Goal: Find contact information: Find contact information

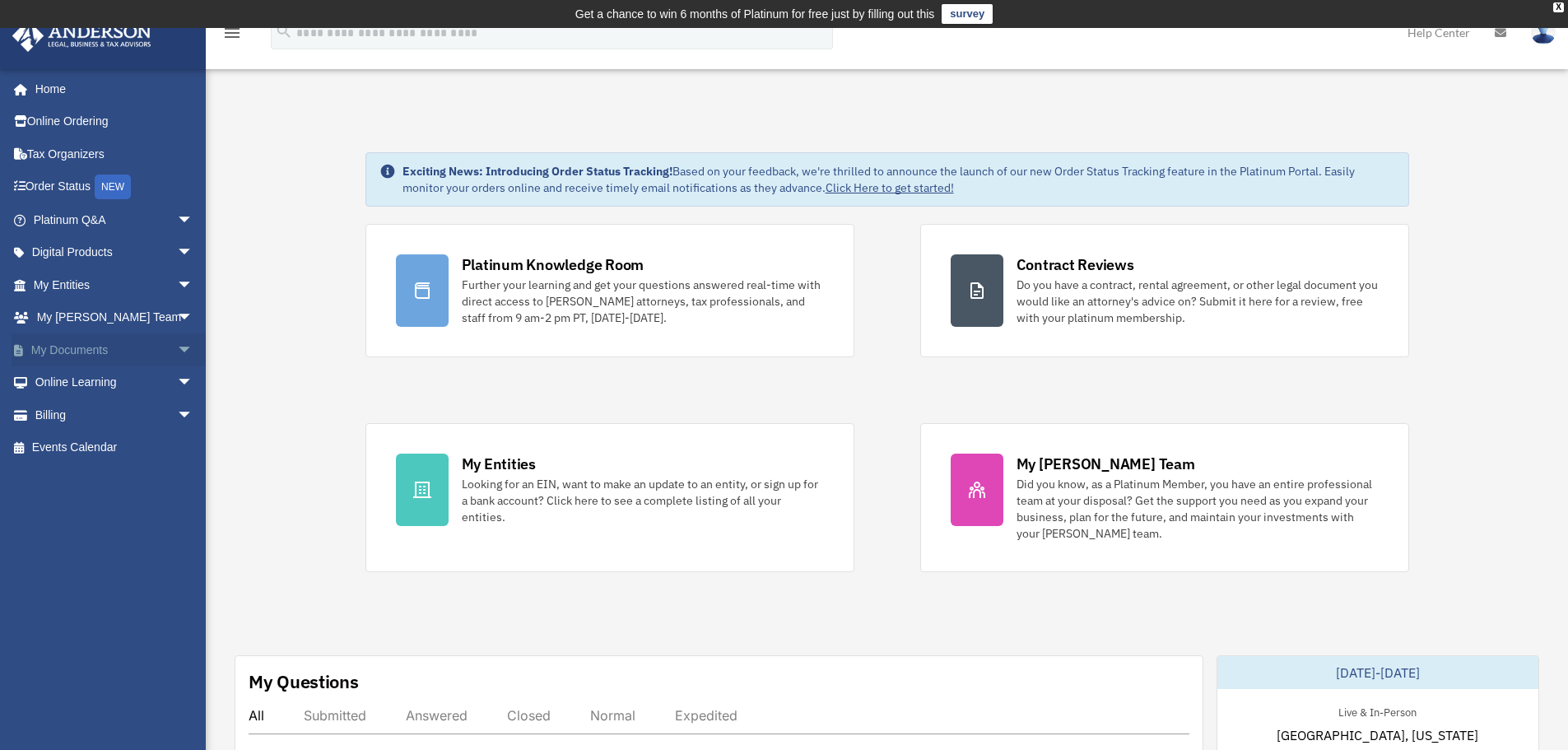
click at [177, 351] on span "arrow_drop_down" at bounding box center [194, 350] width 33 height 34
click at [177, 350] on span "arrow_drop_up" at bounding box center [194, 350] width 33 height 34
click at [177, 316] on span "arrow_drop_down" at bounding box center [194, 317] width 33 height 34
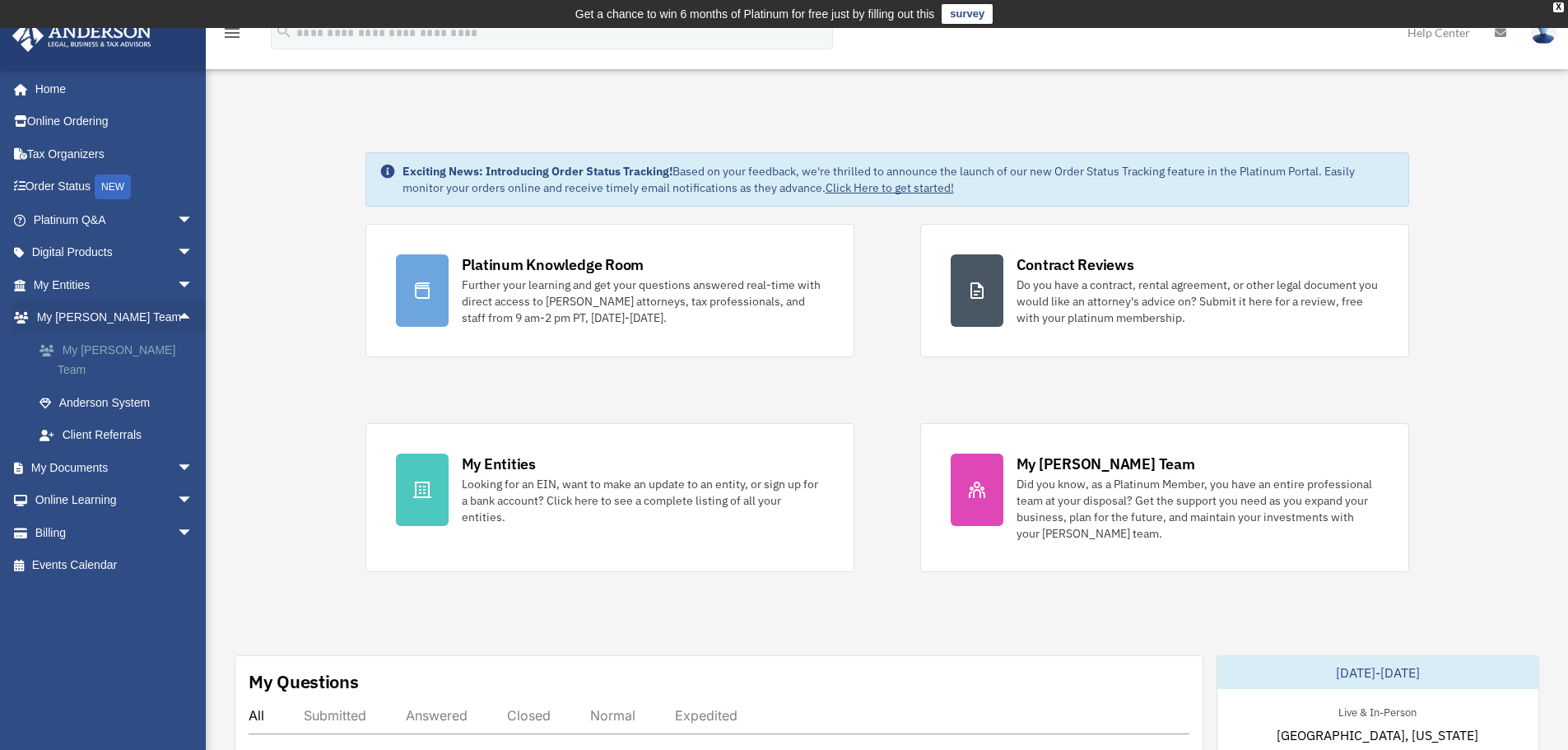
click at [129, 353] on link "My [PERSON_NAME] Team" at bounding box center [120, 360] width 195 height 53
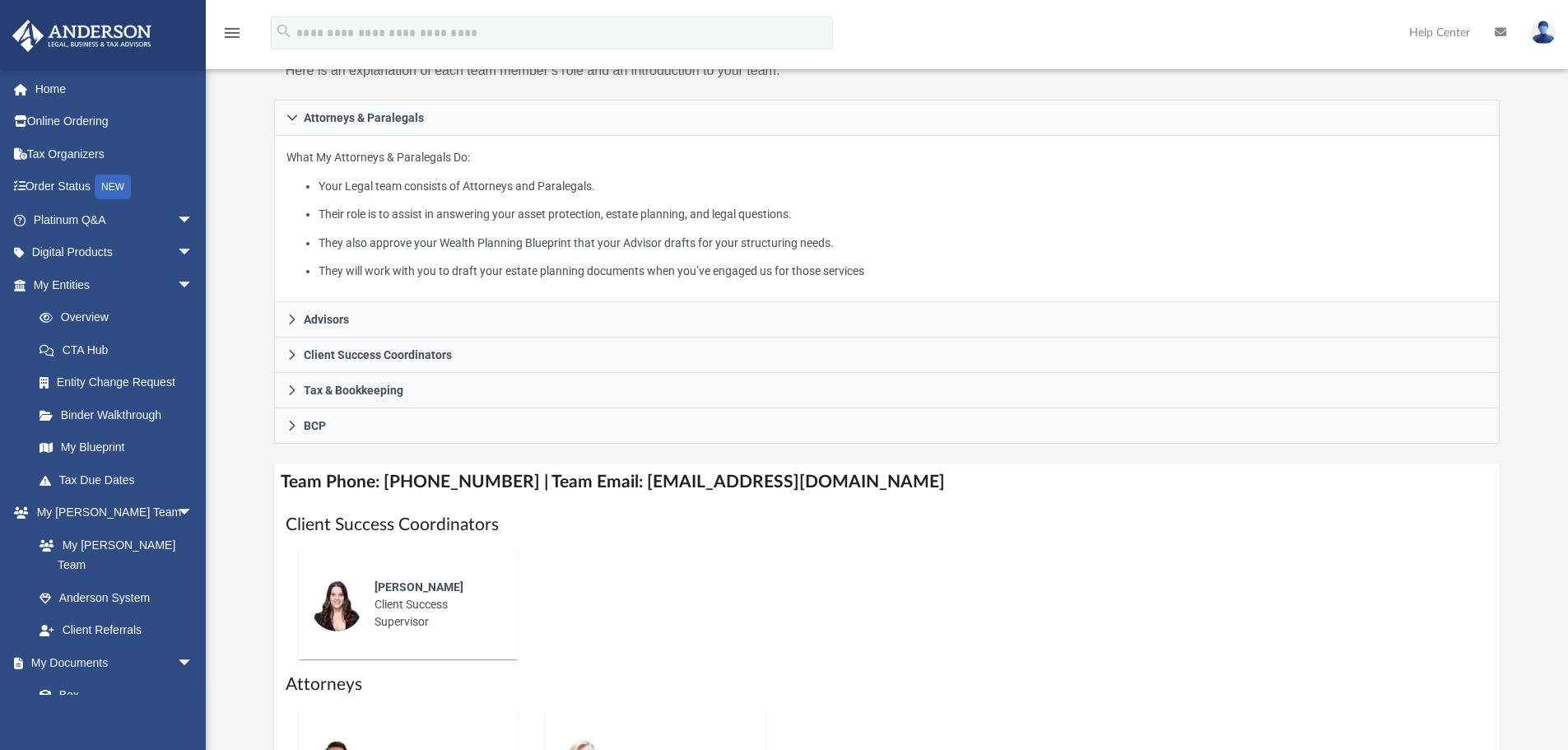
scroll to position [411, 0]
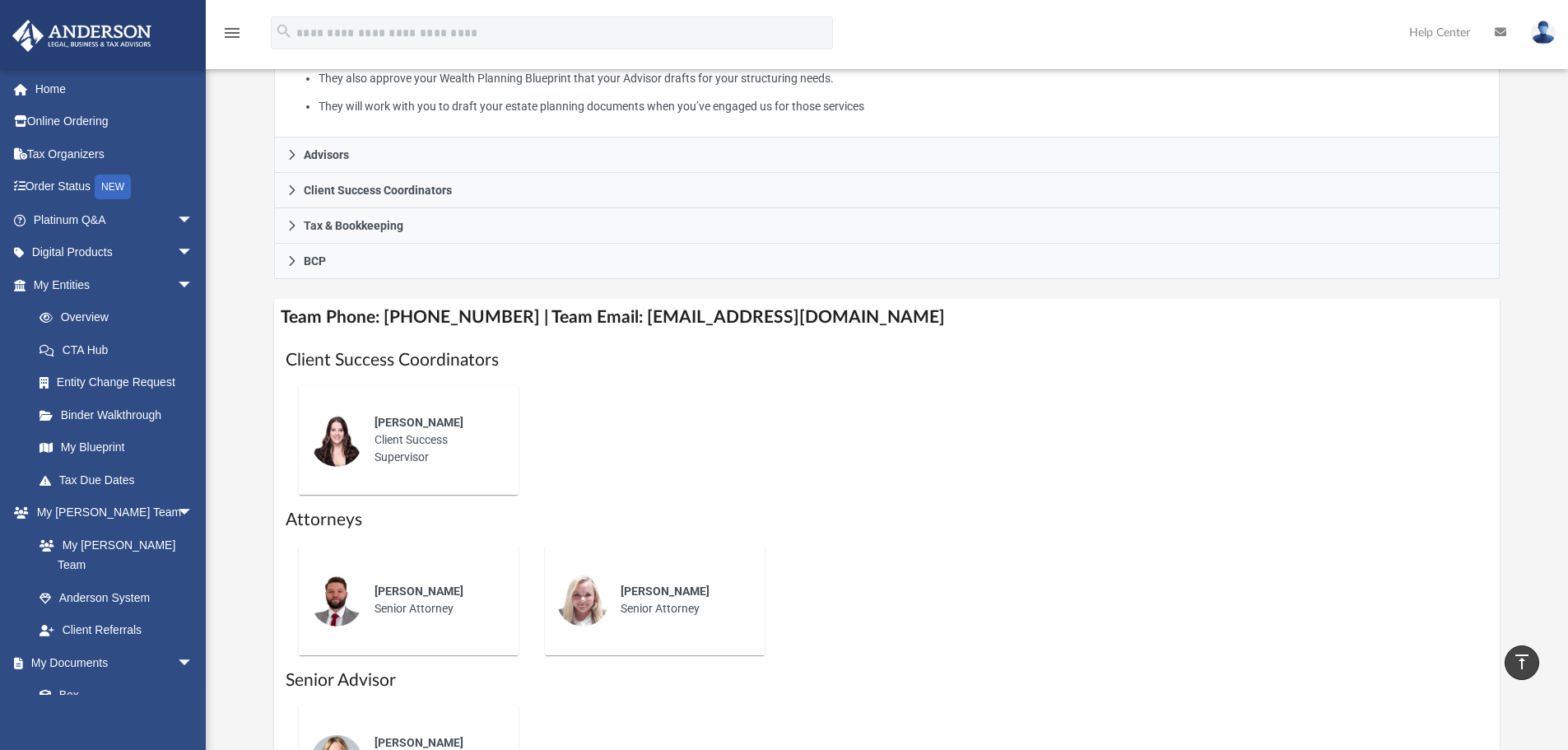
click at [621, 312] on h4 "Team Phone: [PHONE_NUMBER] | Team Email: [EMAIL_ADDRESS][DOMAIN_NAME]" at bounding box center [887, 317] width 1227 height 37
drag, startPoint x: 621, startPoint y: 312, endPoint x: 844, endPoint y: 316, distance: 223.0
click at [816, 321] on h4 "Team Phone: [PHONE_NUMBER] | Team Email: [EMAIL_ADDRESS][DOMAIN_NAME]" at bounding box center [887, 317] width 1227 height 37
click at [845, 316] on h4 "Team Phone: [PHONE_NUMBER] | Team Email: [EMAIL_ADDRESS][DOMAIN_NAME]" at bounding box center [887, 317] width 1227 height 37
drag, startPoint x: 845, startPoint y: 316, endPoint x: 643, endPoint y: 316, distance: 202.0
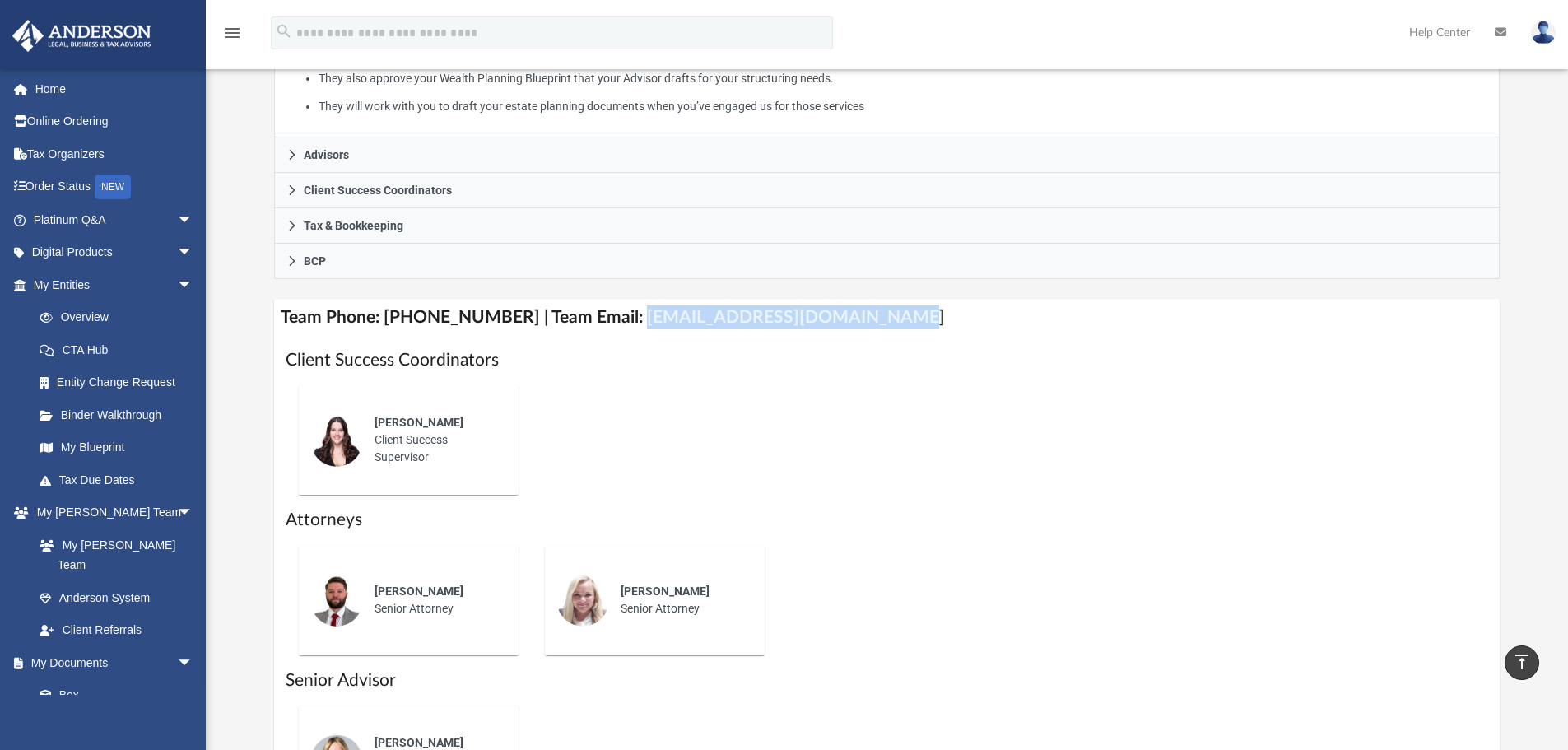
click at [643, 316] on h4 "Team Phone: [PHONE_NUMBER] | Team Email: [EMAIL_ADDRESS][DOMAIN_NAME]" at bounding box center [887, 317] width 1227 height 37
copy h4 "[EMAIL_ADDRESS][DOMAIN_NAME]"
